Goal: Transaction & Acquisition: Book appointment/travel/reservation

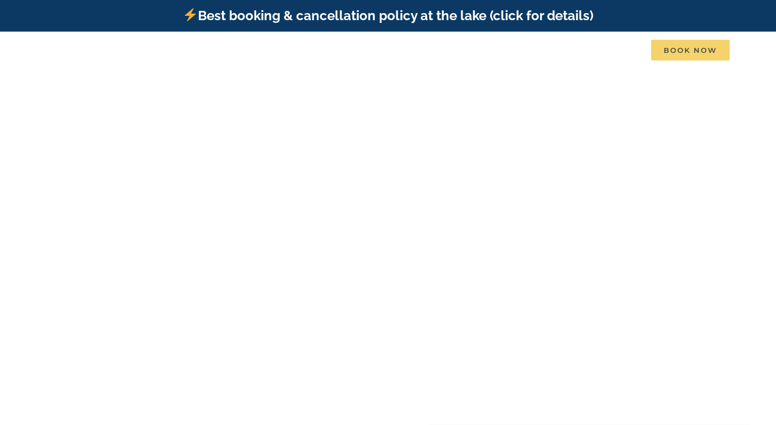
drag, startPoint x: 662, startPoint y: 47, endPoint x: 656, endPoint y: 47, distance: 6.5
click at [662, 47] on span "Book Now" at bounding box center [690, 50] width 78 height 21
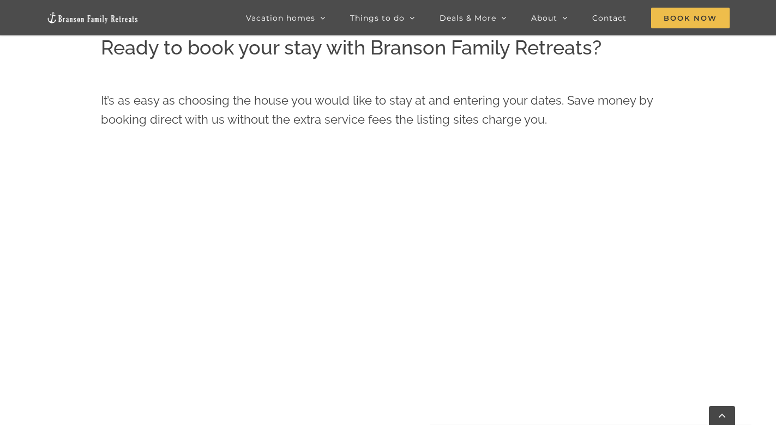
scroll to position [534, 0]
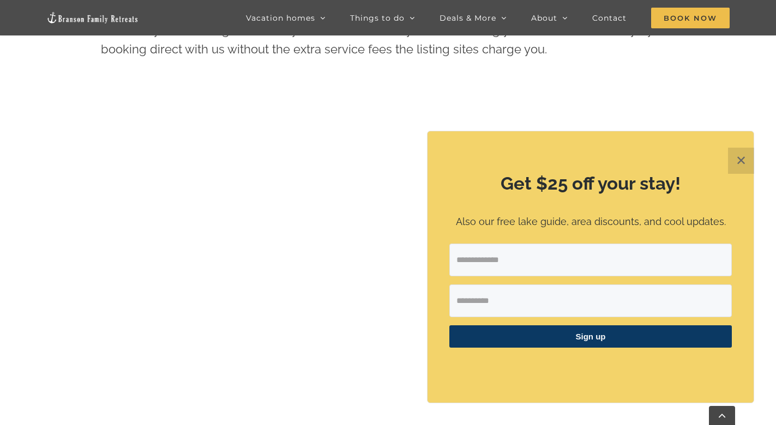
click at [738, 162] on button "✕" at bounding box center [741, 161] width 26 height 26
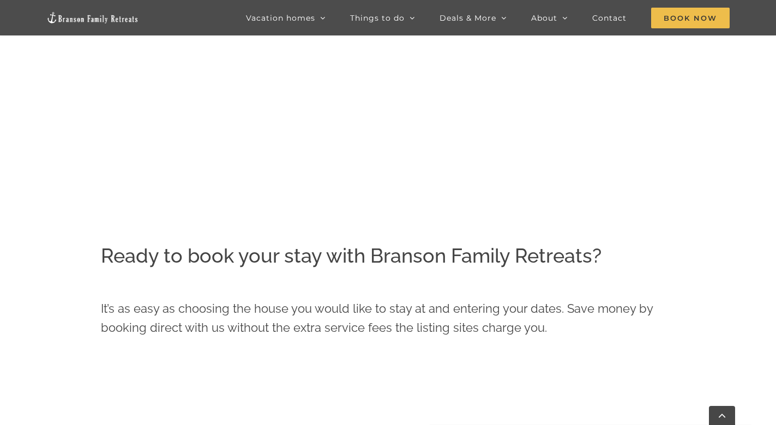
scroll to position [0, 0]
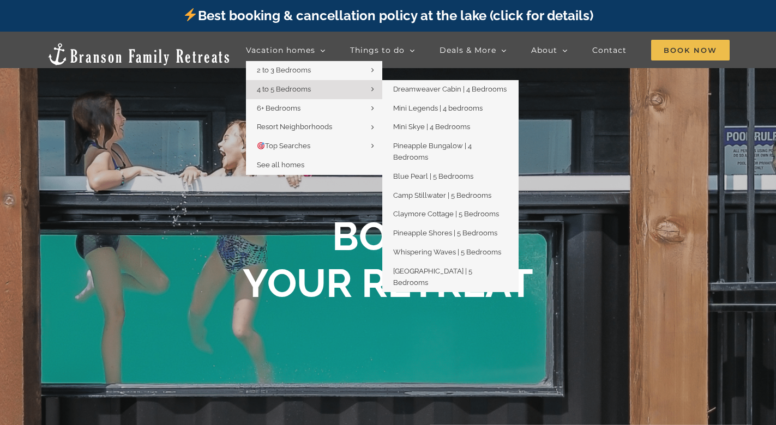
click at [280, 86] on span "4 to 5 Bedrooms" at bounding box center [284, 89] width 54 height 8
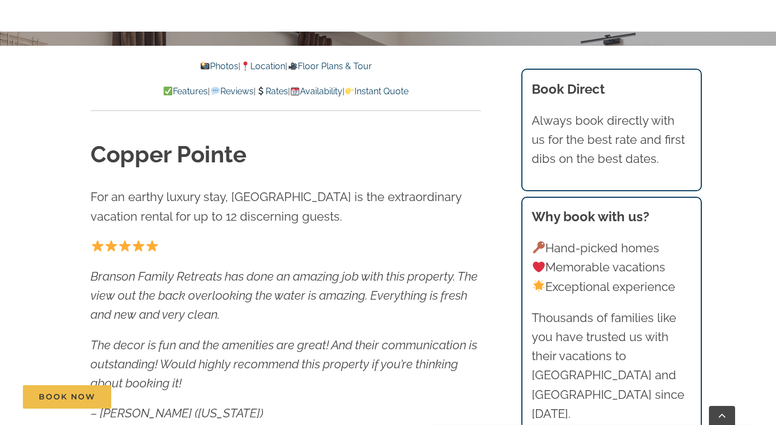
scroll to position [414, 0]
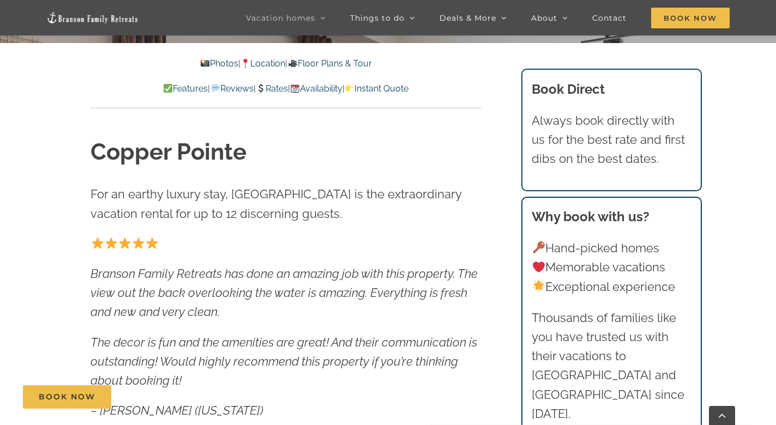
click at [277, 94] on p "Features | Reviews | Rates | Availability | Instant Quote" at bounding box center [285, 89] width 390 height 14
click at [277, 87] on link "Rates" at bounding box center [272, 88] width 32 height 10
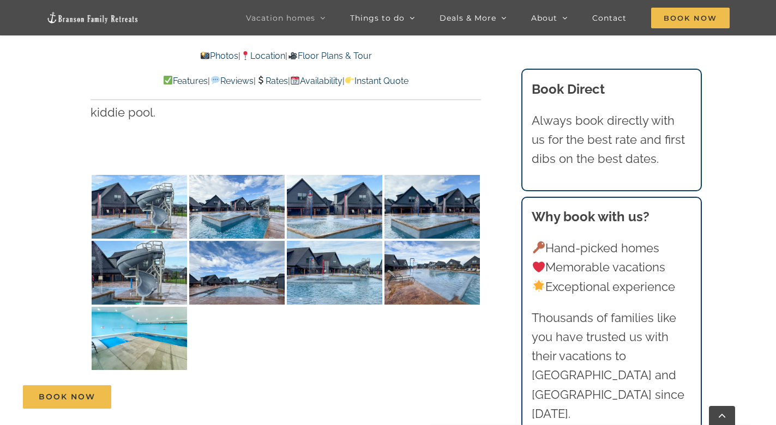
scroll to position [2026, 0]
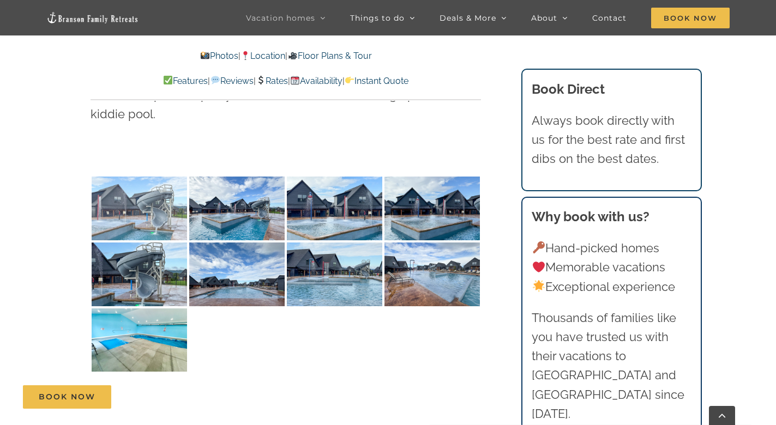
click at [180, 178] on img at bounding box center [139, 209] width 95 height 64
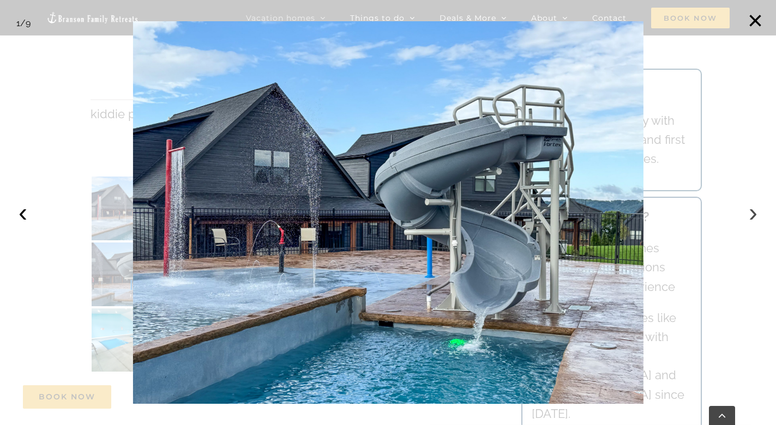
click at [753, 211] on button "›" at bounding box center [753, 213] width 24 height 24
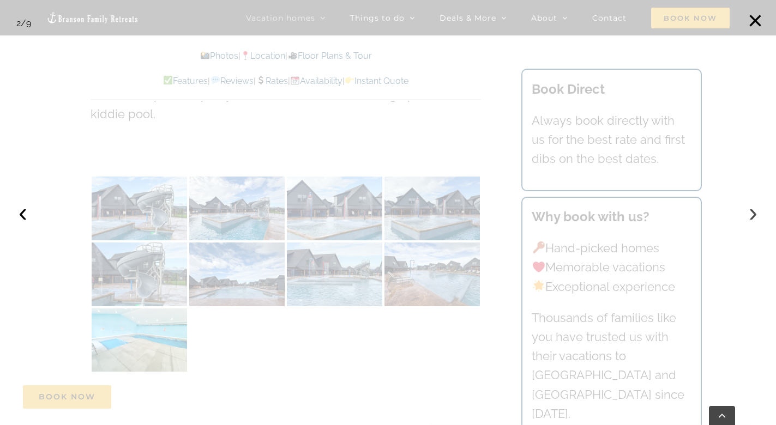
click at [753, 211] on button "›" at bounding box center [753, 213] width 24 height 24
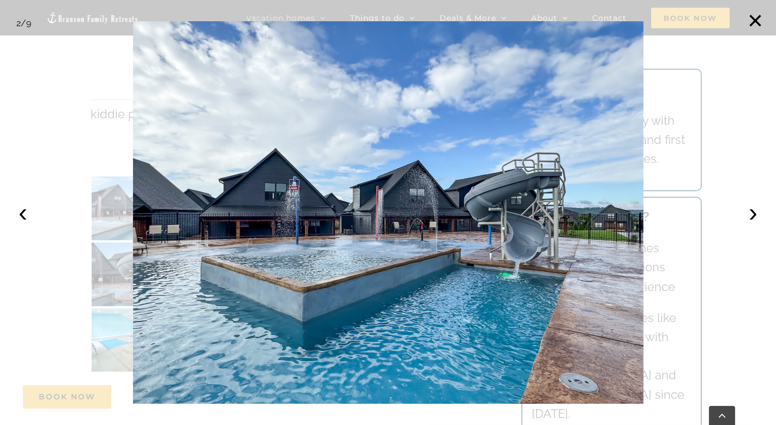
click at [111, 239] on div at bounding box center [388, 212] width 776 height 425
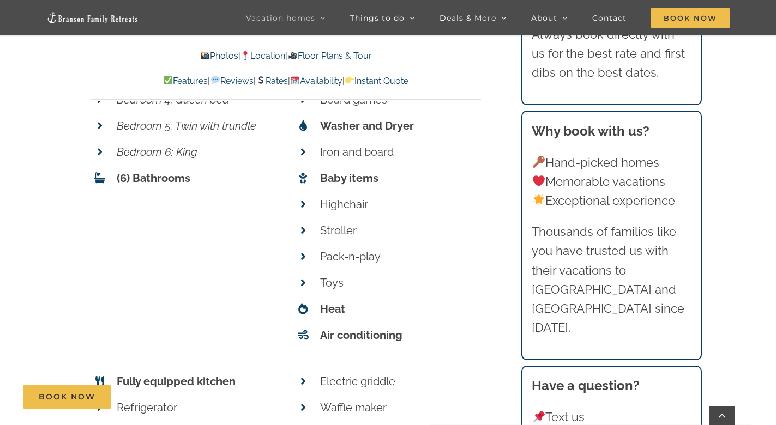
scroll to position [4048, 0]
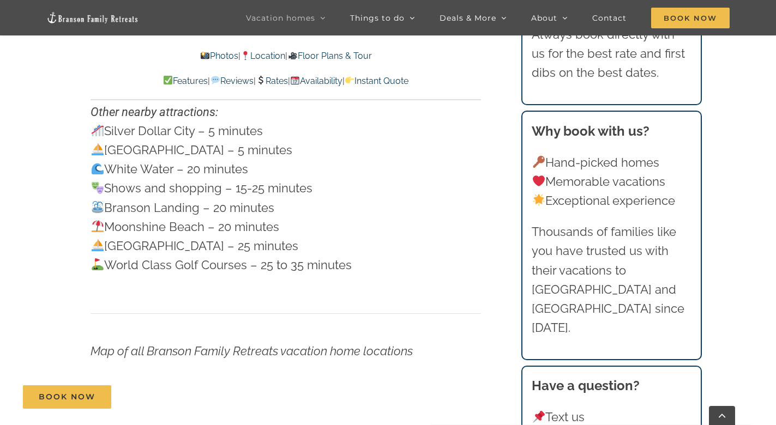
scroll to position [3327, 0]
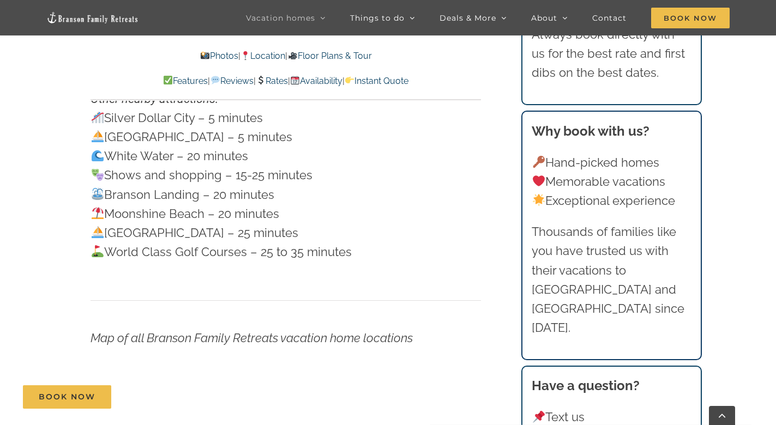
click at [367, 51] on link "Floor Plans & Tour" at bounding box center [329, 56] width 84 height 10
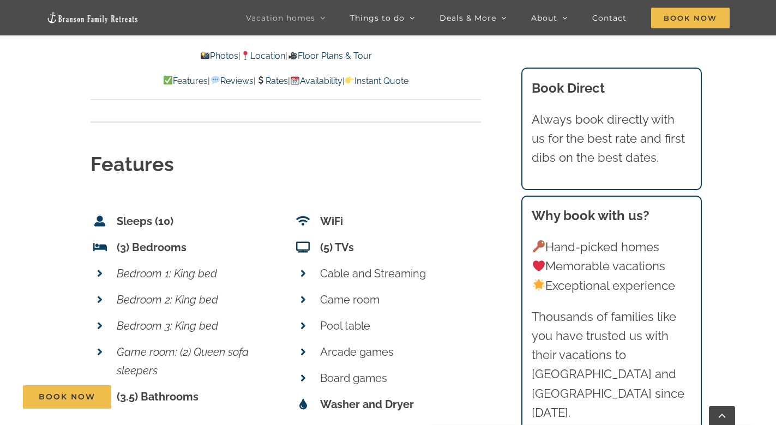
scroll to position [3865, 0]
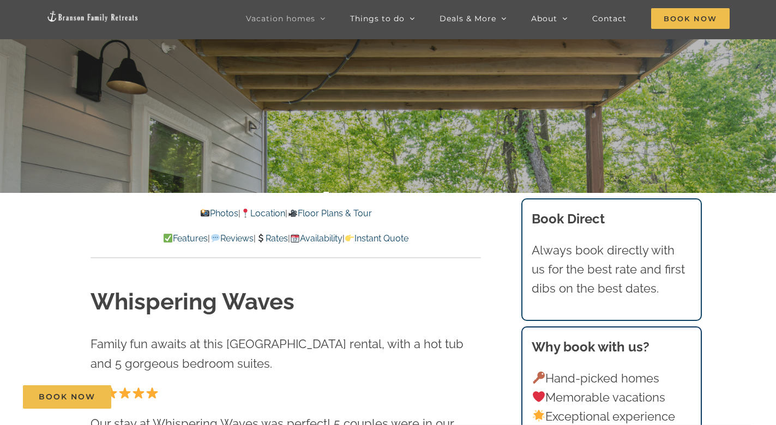
scroll to position [361, 0]
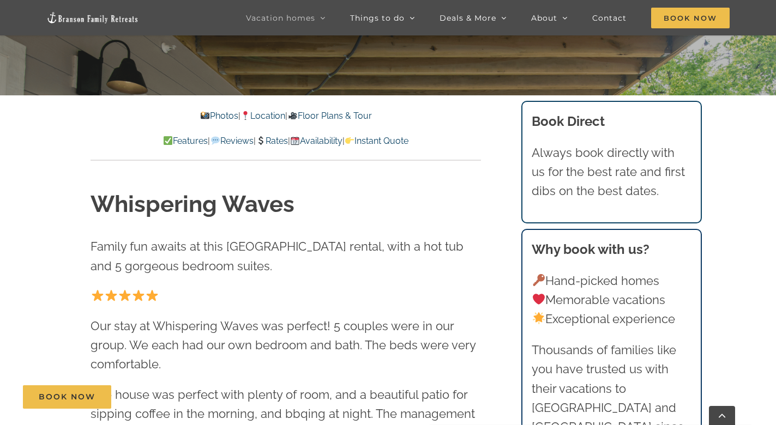
click at [200, 116] on link "Photos" at bounding box center [219, 116] width 38 height 10
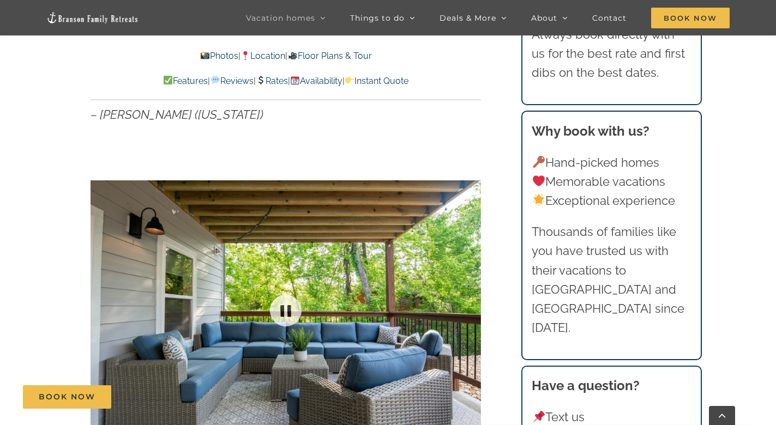
scroll to position [837, 0]
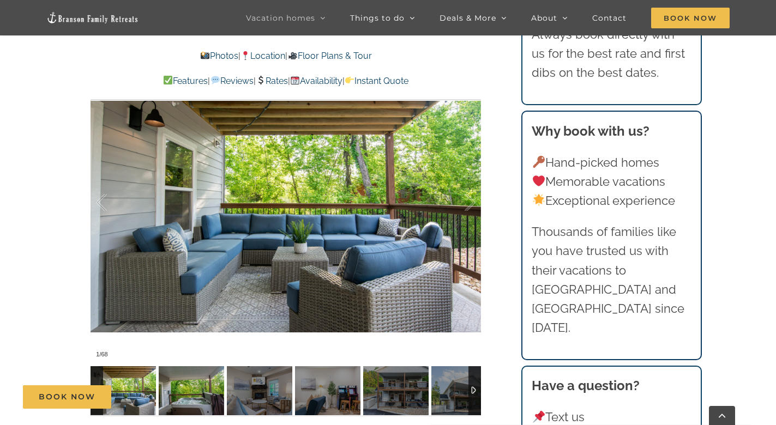
click at [189, 386] on div "Book Now" at bounding box center [396, 396] width 746 height 23
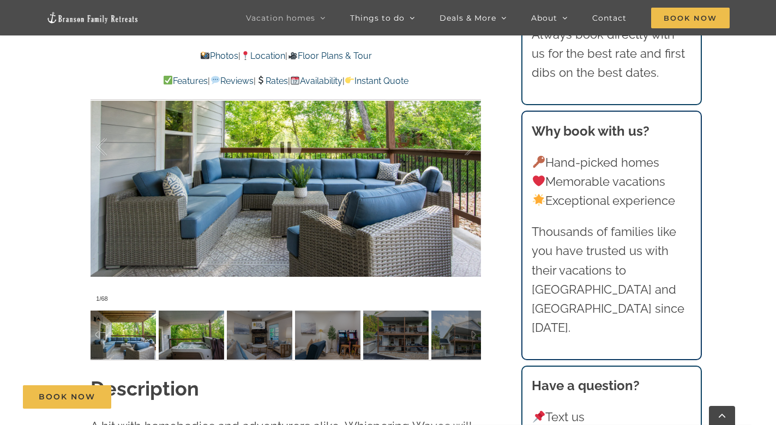
scroll to position [930, 0]
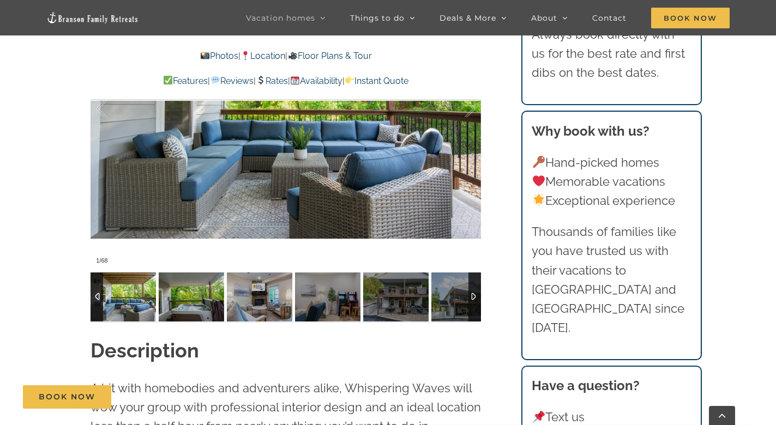
click at [198, 300] on img at bounding box center [191, 297] width 65 height 49
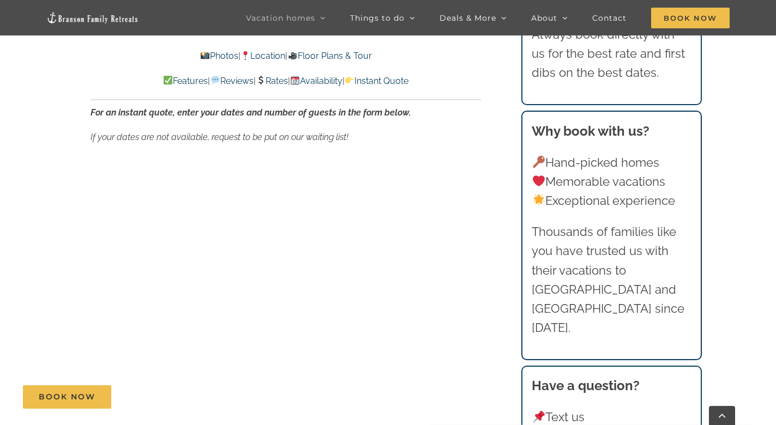
scroll to position [6169, 0]
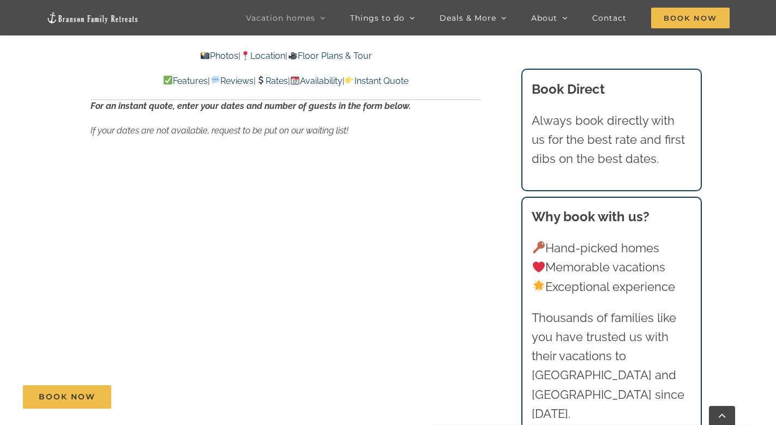
scroll to position [361, 0]
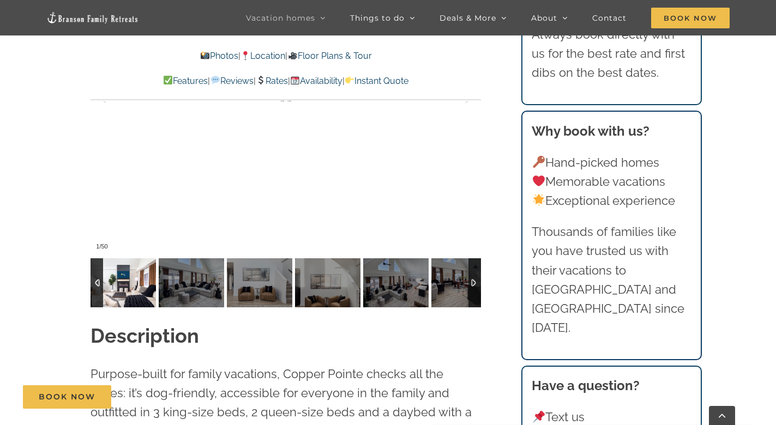
scroll to position [926, 0]
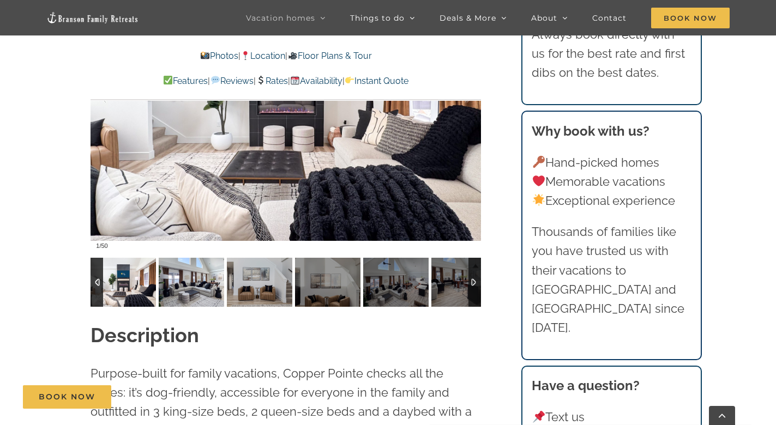
click at [196, 283] on img at bounding box center [191, 282] width 65 height 49
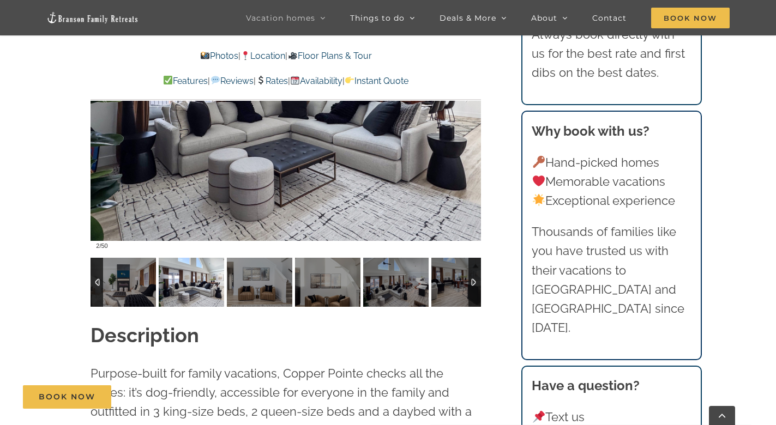
click at [472, 274] on div at bounding box center [474, 282] width 13 height 49
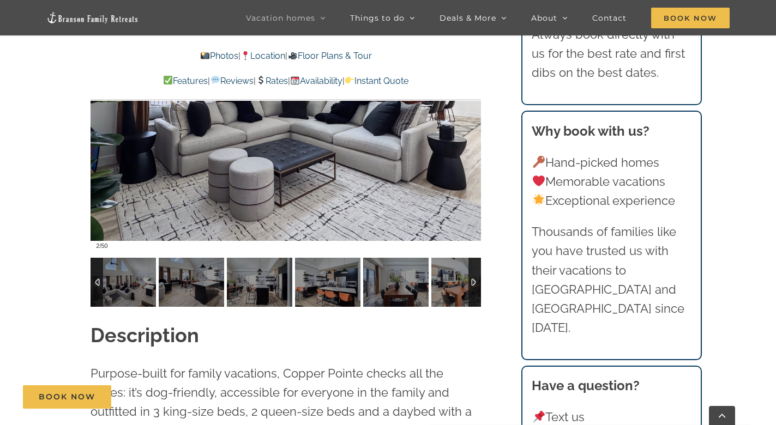
click at [472, 274] on div at bounding box center [474, 282] width 13 height 49
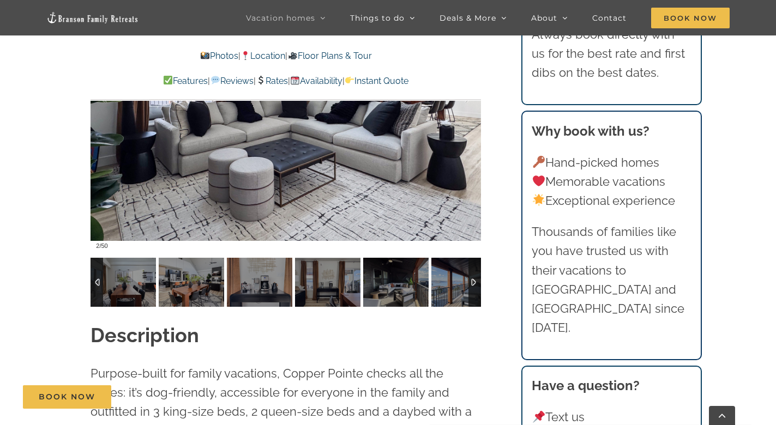
click at [472, 274] on div at bounding box center [474, 282] width 13 height 49
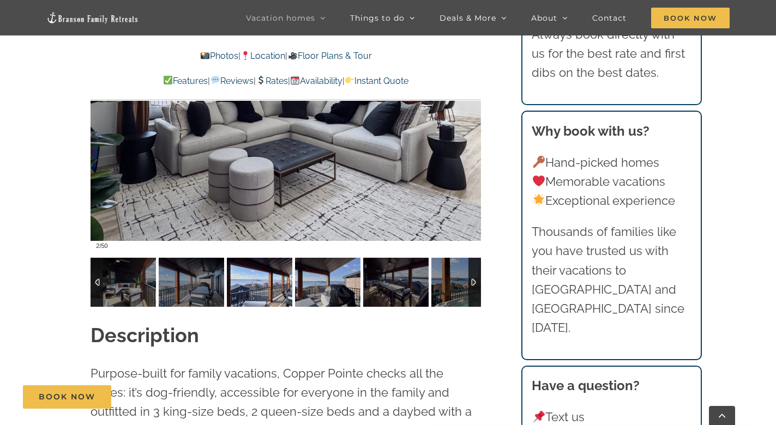
click at [312, 282] on img at bounding box center [327, 282] width 65 height 49
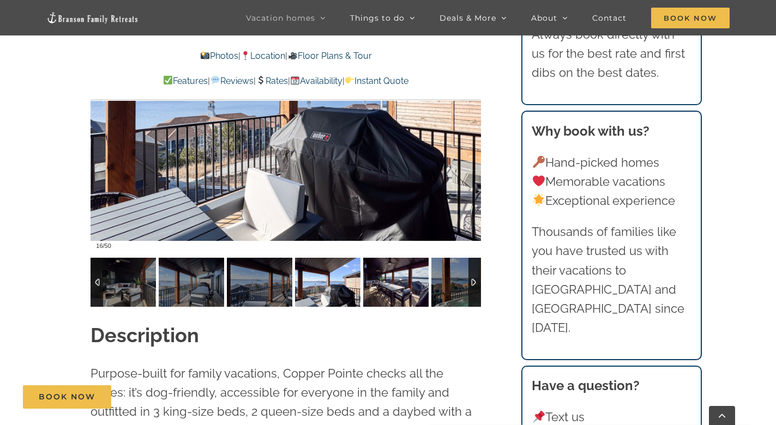
click at [427, 284] on img at bounding box center [395, 282] width 65 height 49
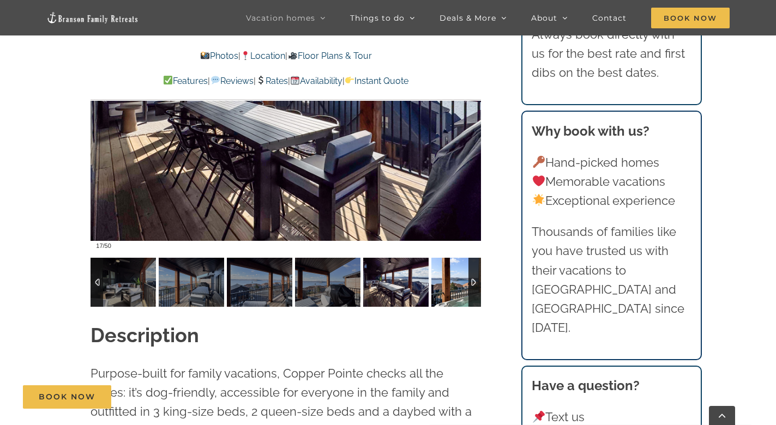
click at [448, 284] on img at bounding box center [463, 282] width 65 height 49
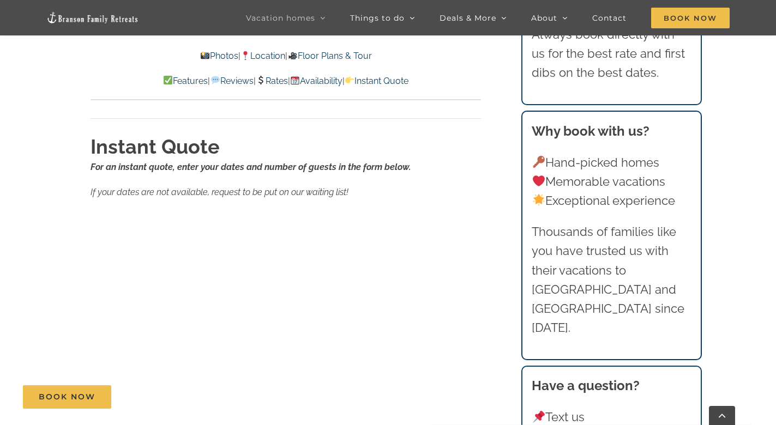
scroll to position [6371, 0]
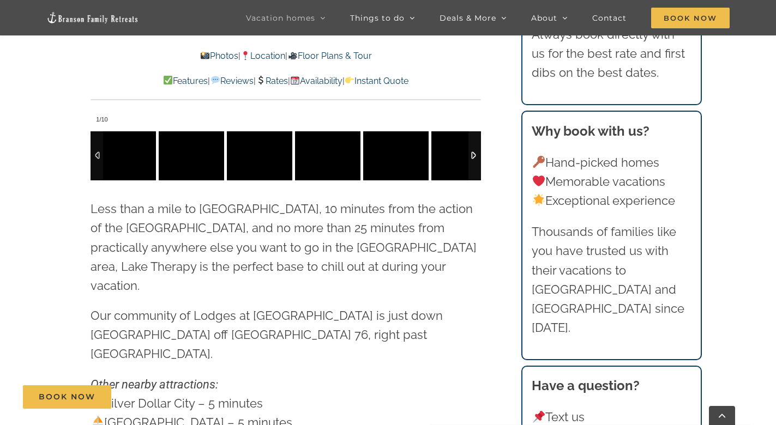
scroll to position [3052, 0]
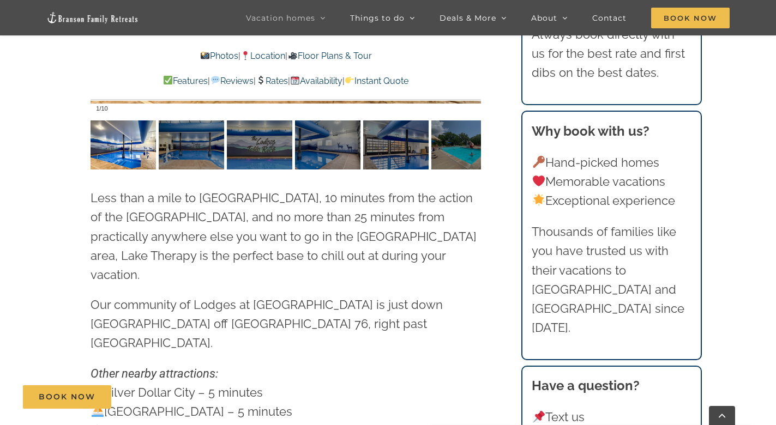
click at [355, 56] on link "Floor Plans & Tour" at bounding box center [329, 56] width 84 height 10
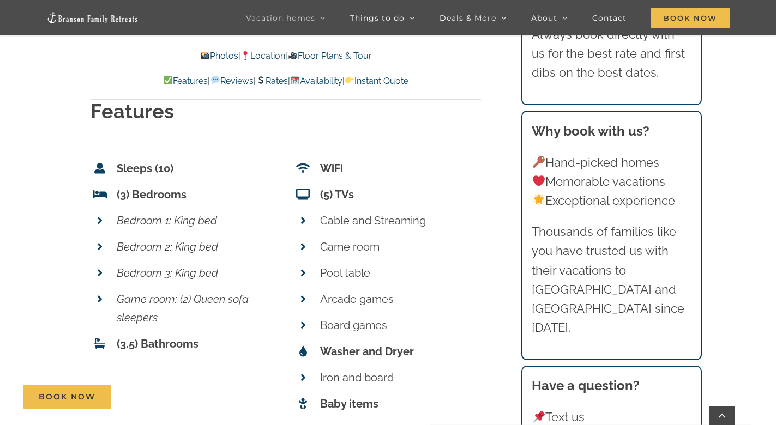
scroll to position [3918, 0]
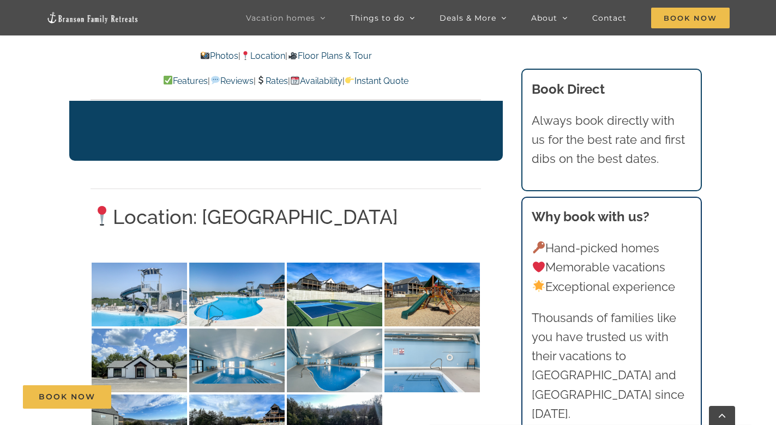
scroll to position [2211, 0]
